Goal: Task Accomplishment & Management: Complete application form

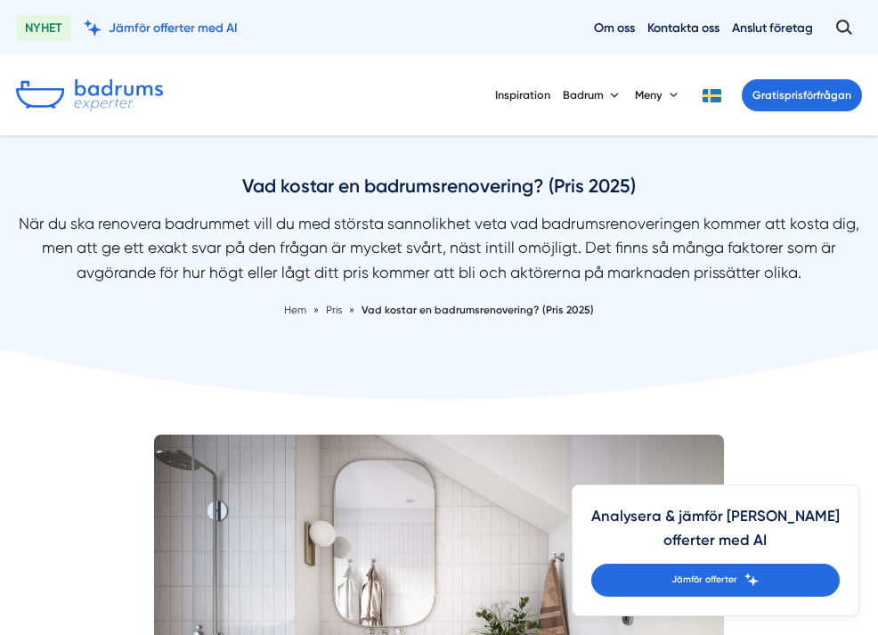
click at [113, 95] on img at bounding box center [89, 95] width 147 height 32
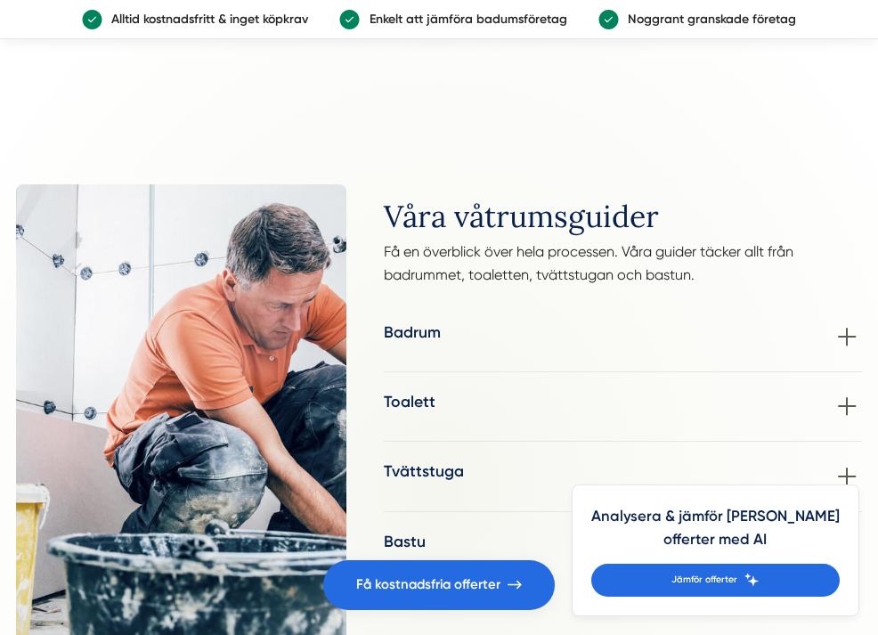
scroll to position [2165, 0]
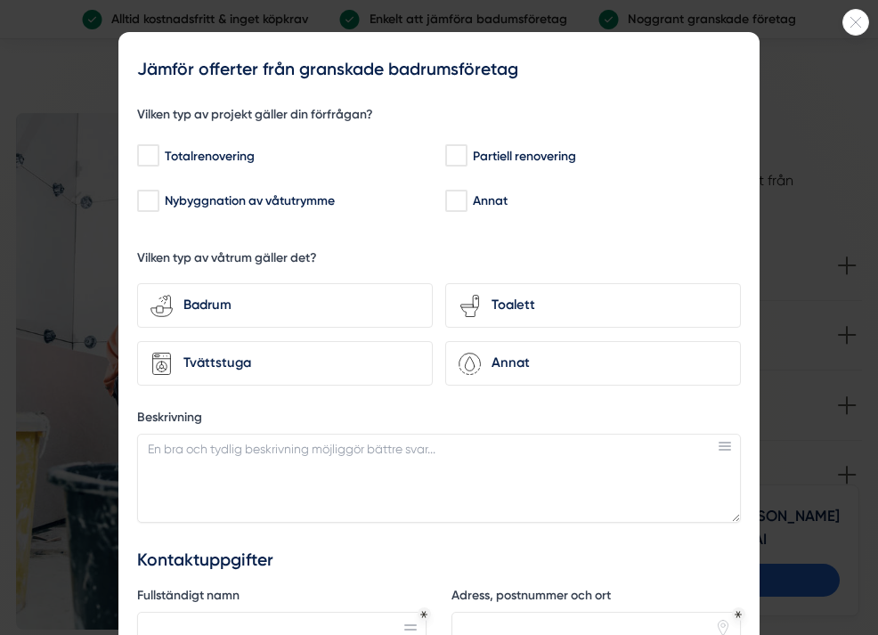
click at [852, 20] on icon at bounding box center [855, 22] width 25 height 11
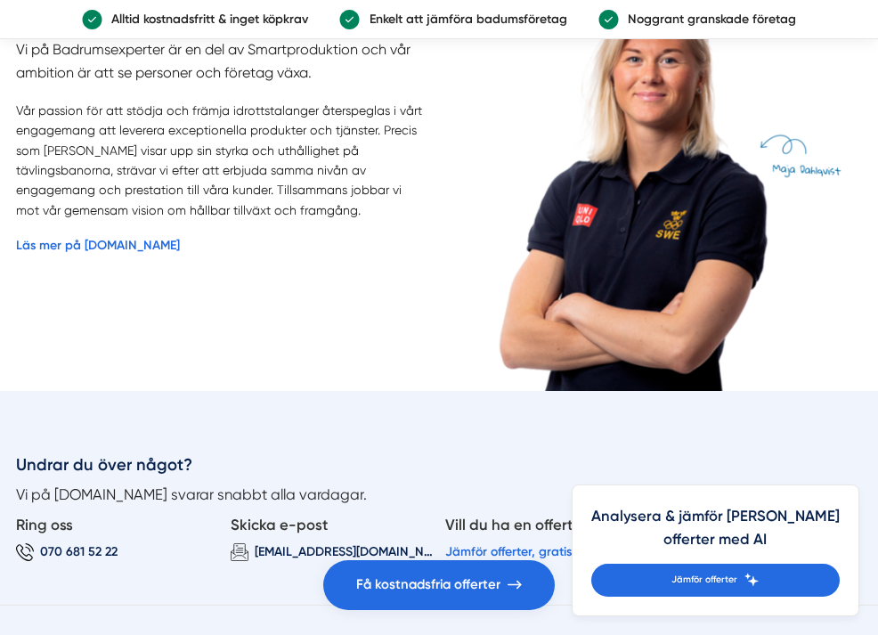
scroll to position [3301, 0]
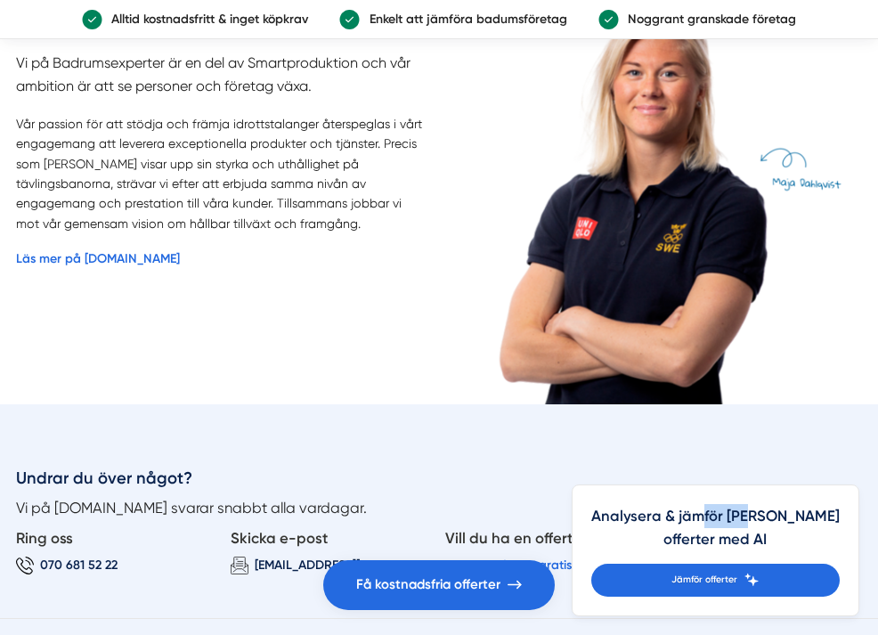
drag, startPoint x: 787, startPoint y: 510, endPoint x: 830, endPoint y: 522, distance: 45.1
click at [830, 522] on h4 "Analysera & jämför dina offerter med AI" at bounding box center [715, 534] width 248 height 60
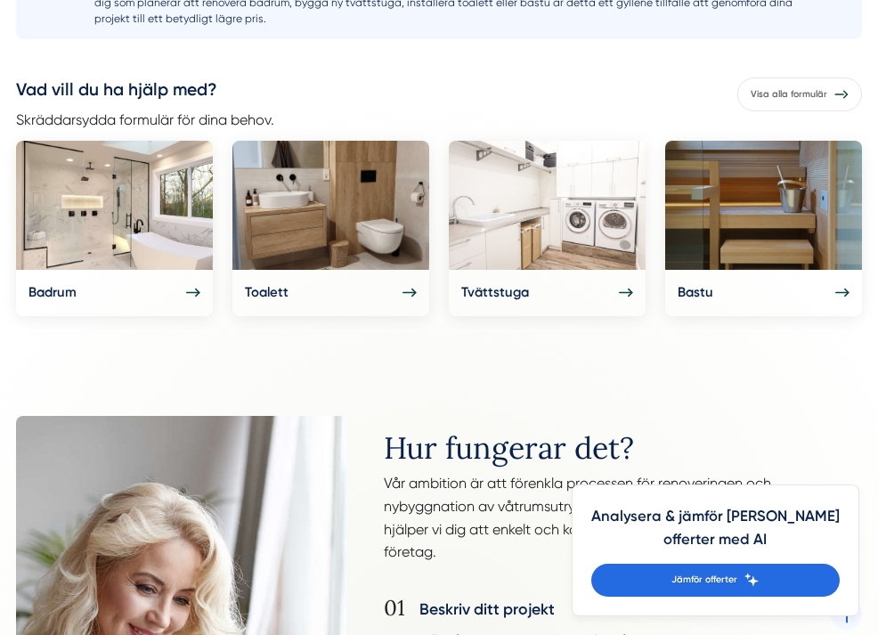
scroll to position [705, 0]
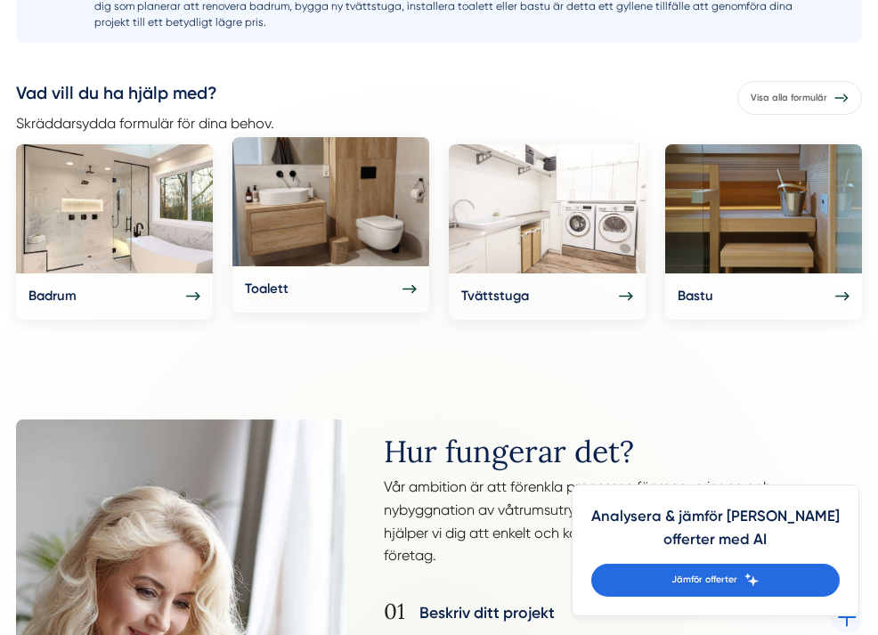
click at [352, 298] on div "Toalett" at bounding box center [331, 289] width 173 height 21
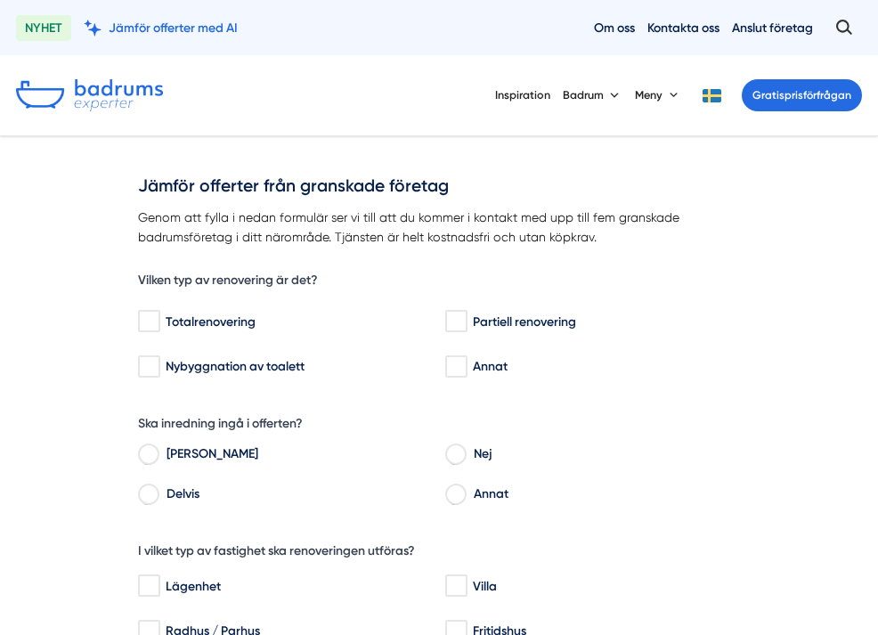
click at [131, 84] on img at bounding box center [89, 95] width 147 height 32
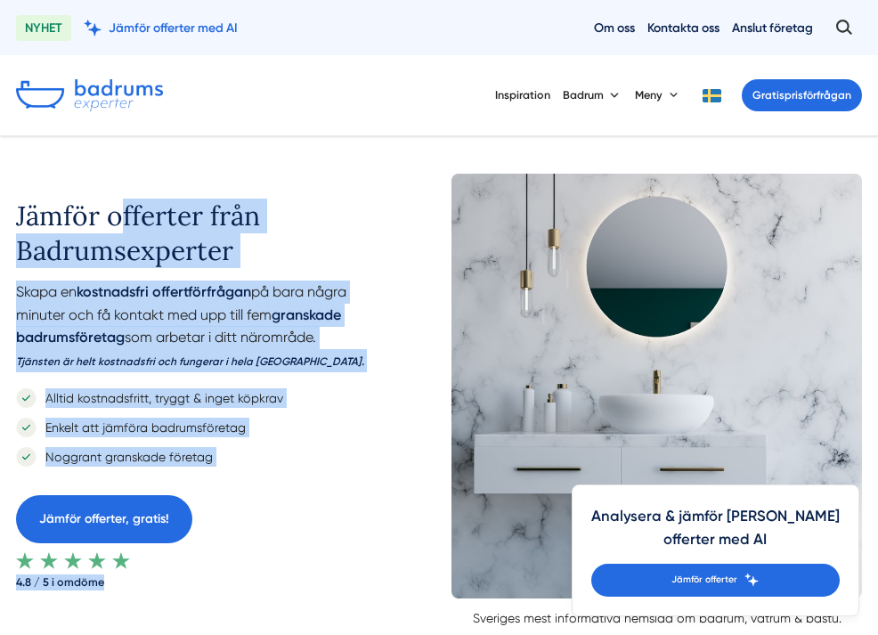
drag, startPoint x: 561, startPoint y: 117, endPoint x: 608, endPoint y: 136, distance: 50.7
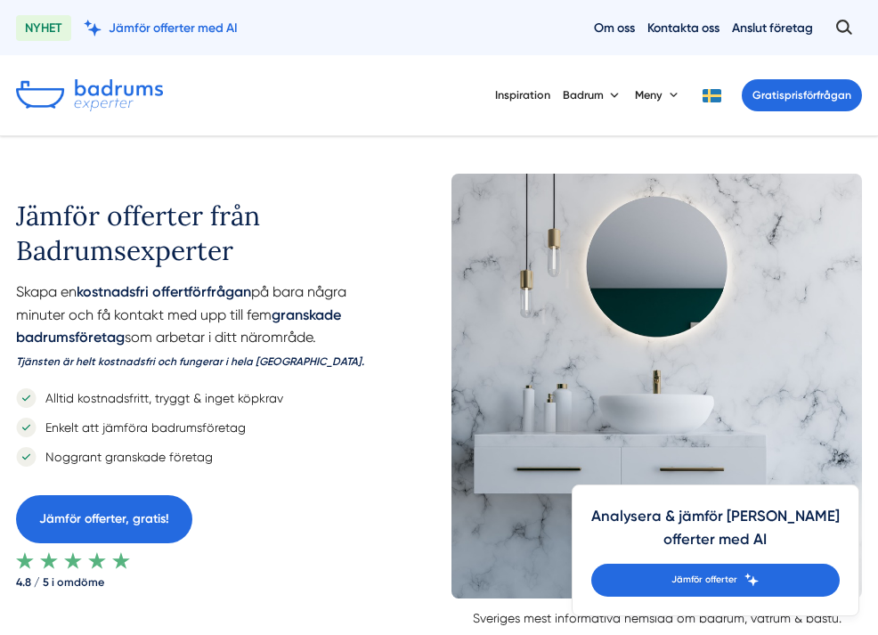
click at [561, 126] on div "Inspiration Badrum Meny Gratis prisförfrågan" at bounding box center [439, 95] width 878 height 80
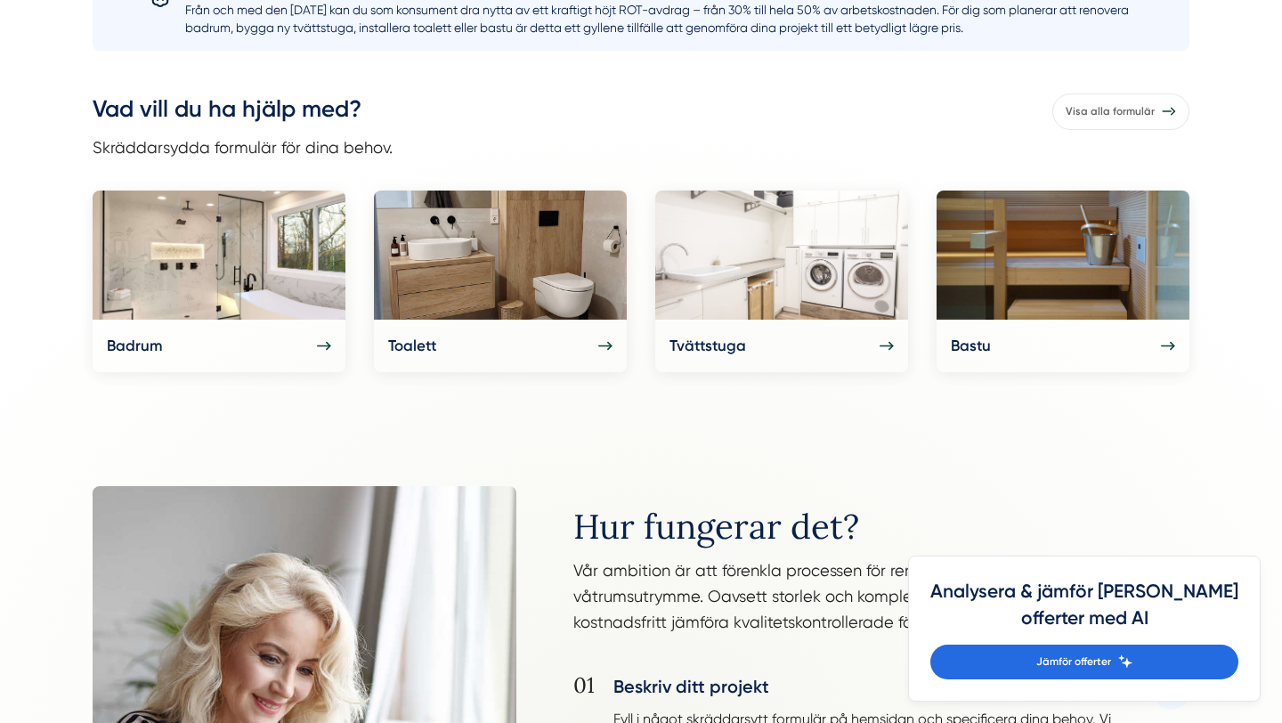
scroll to position [817, 0]
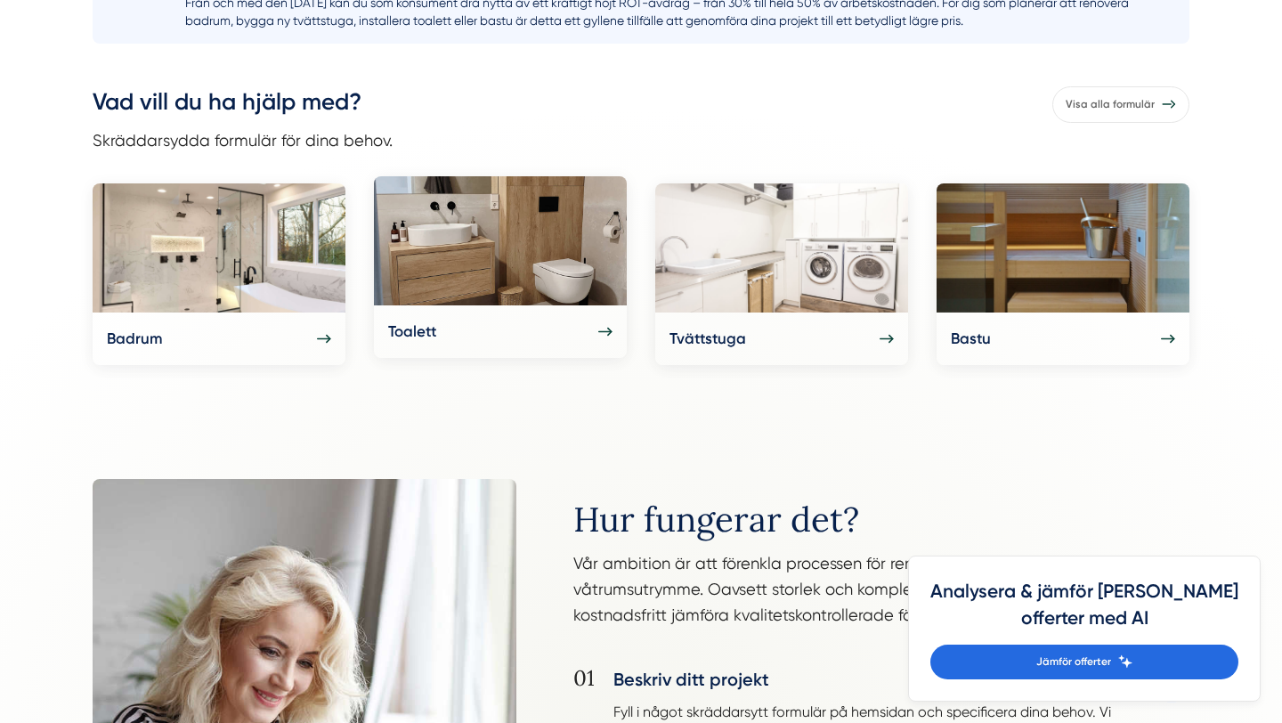
click at [480, 337] on div "Toalett" at bounding box center [500, 332] width 224 height 24
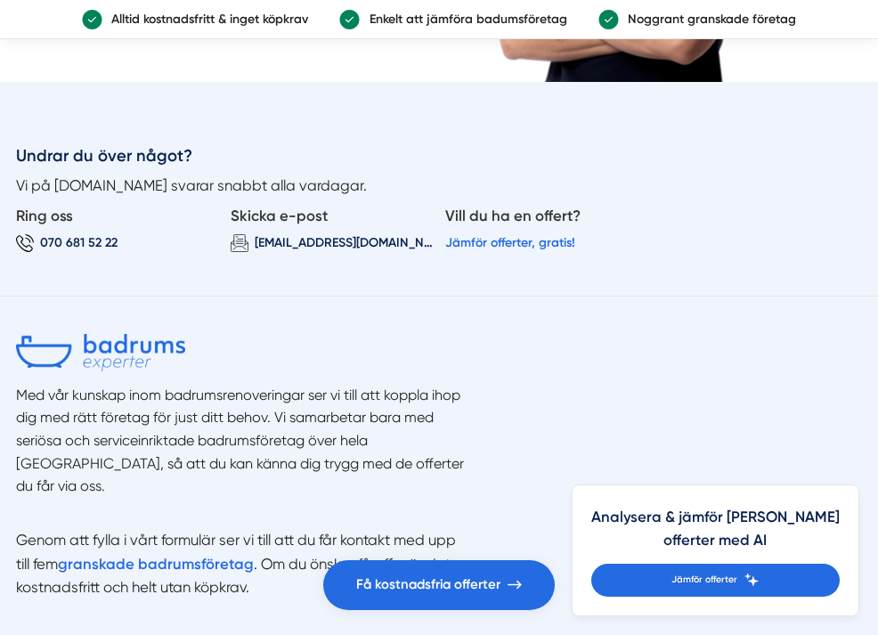
scroll to position [3613, 0]
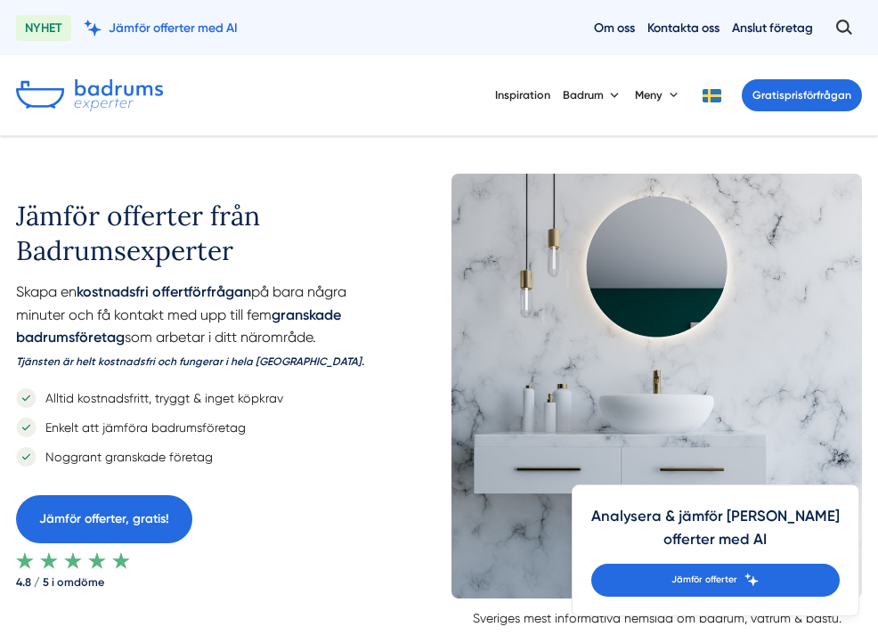
click at [93, 93] on img at bounding box center [89, 95] width 147 height 32
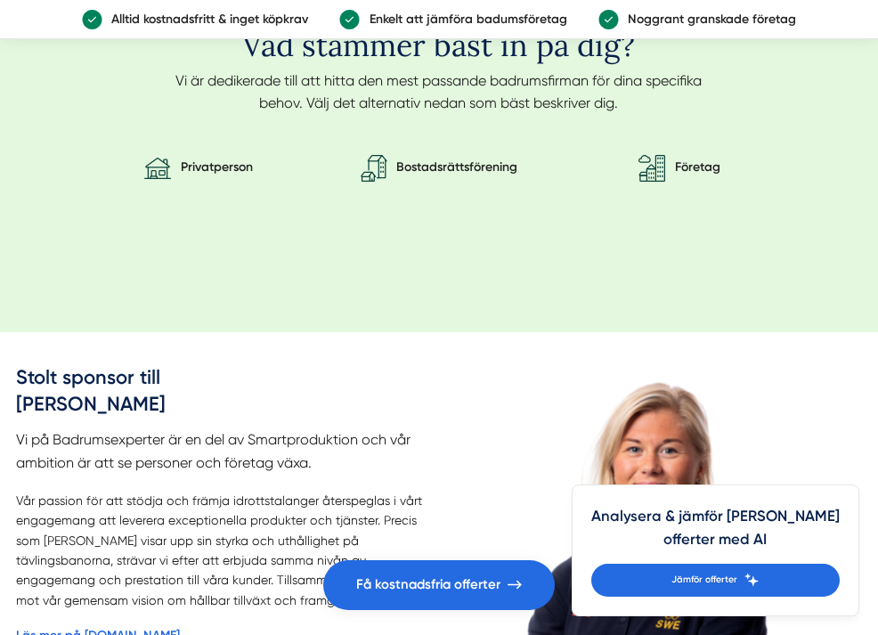
scroll to position [2920, 0]
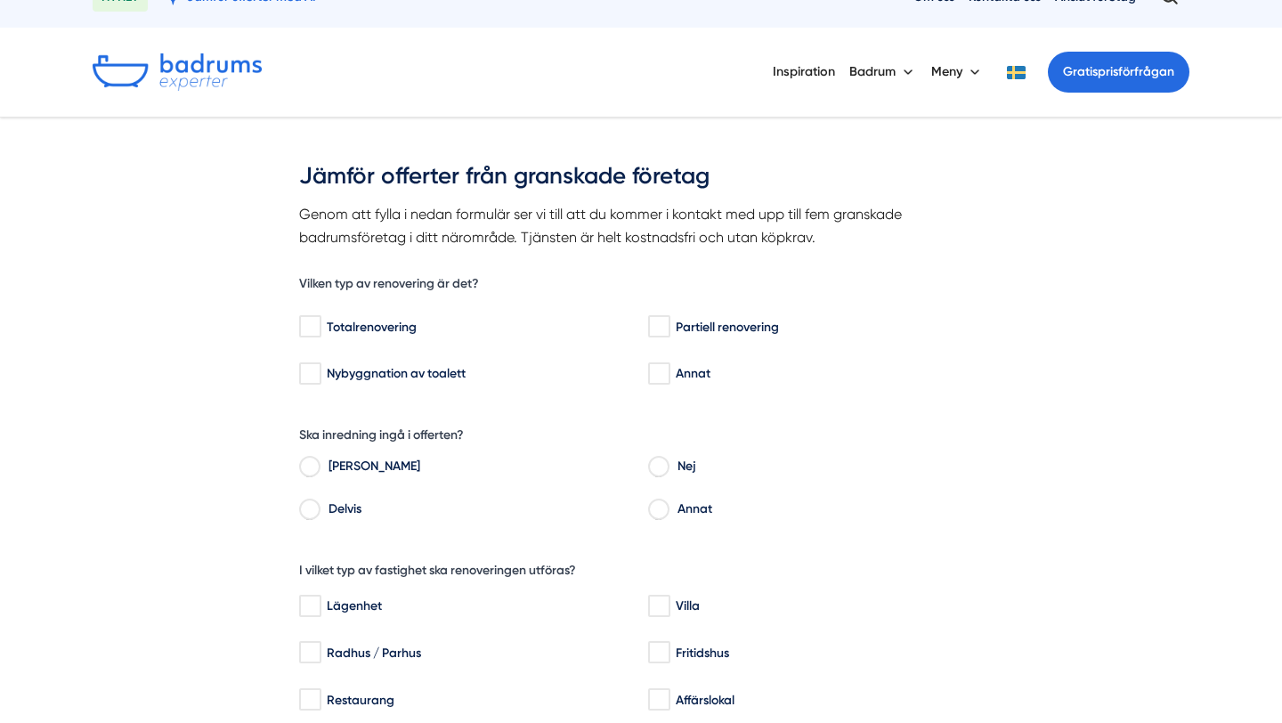
scroll to position [18, 0]
